Goal: Check status: Check status

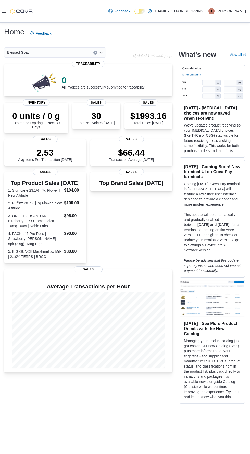
click at [4, 12] on icon at bounding box center [4, 11] width 4 height 3
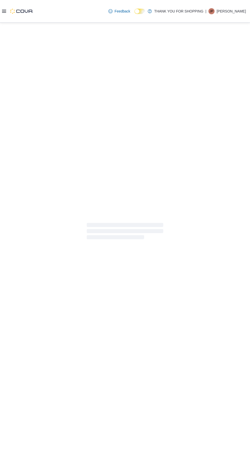
click at [23, 189] on div at bounding box center [125, 231] width 242 height 409
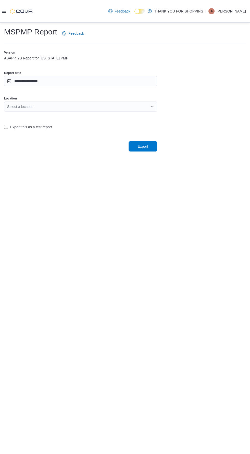
click at [4, 12] on icon at bounding box center [4, 11] width 4 height 3
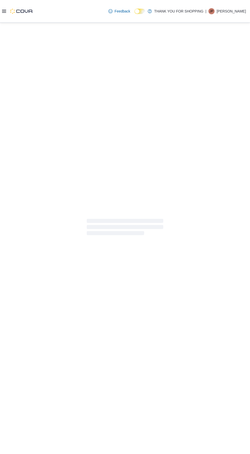
click at [21, 195] on div at bounding box center [125, 227] width 250 height 409
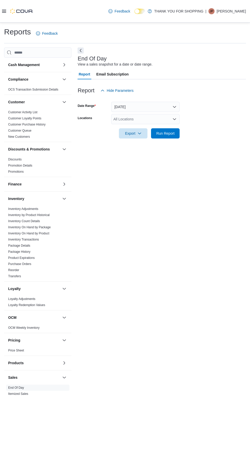
scroll to position [11, 0]
click at [165, 102] on button "[DATE]" at bounding box center [145, 107] width 68 height 10
click at [212, 201] on div "End Of Day View a sales snapshot for a date or date range. Report Email Subscri…" at bounding box center [162, 222] width 168 height 351
click at [174, 128] on span "Run Report" at bounding box center [165, 133] width 22 height 10
